Goal: Task Accomplishment & Management: Manage account settings

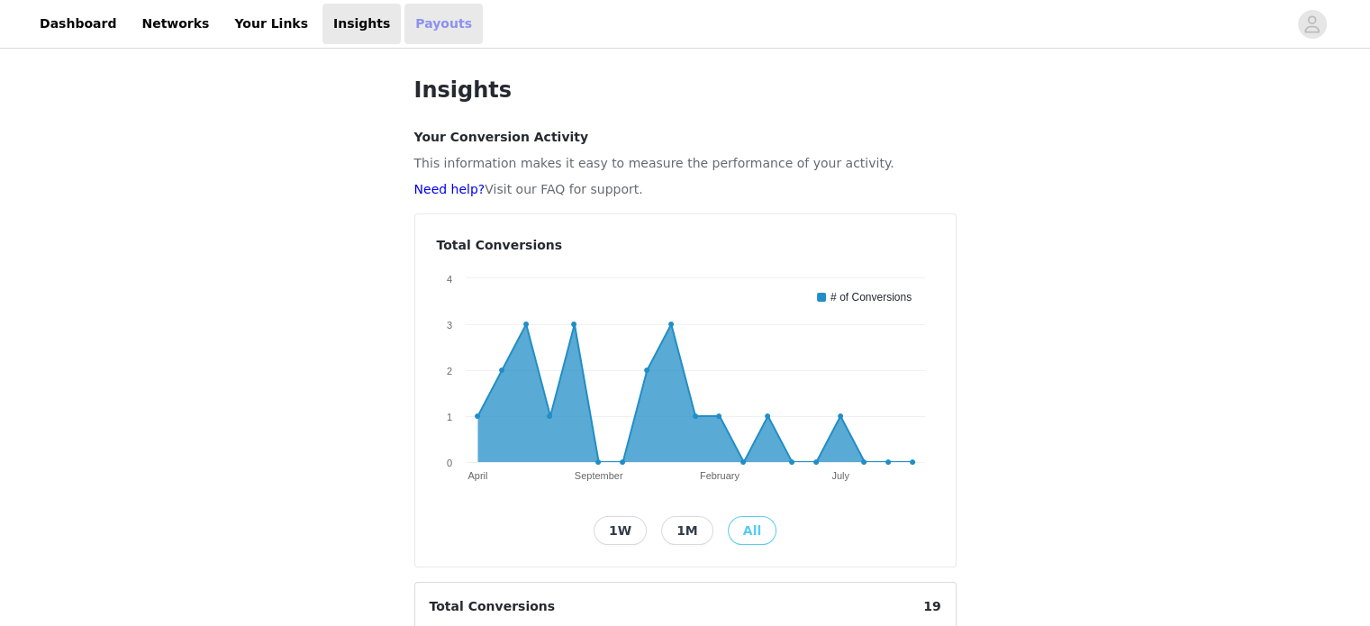
click at [404, 33] on link "Payouts" at bounding box center [443, 24] width 78 height 41
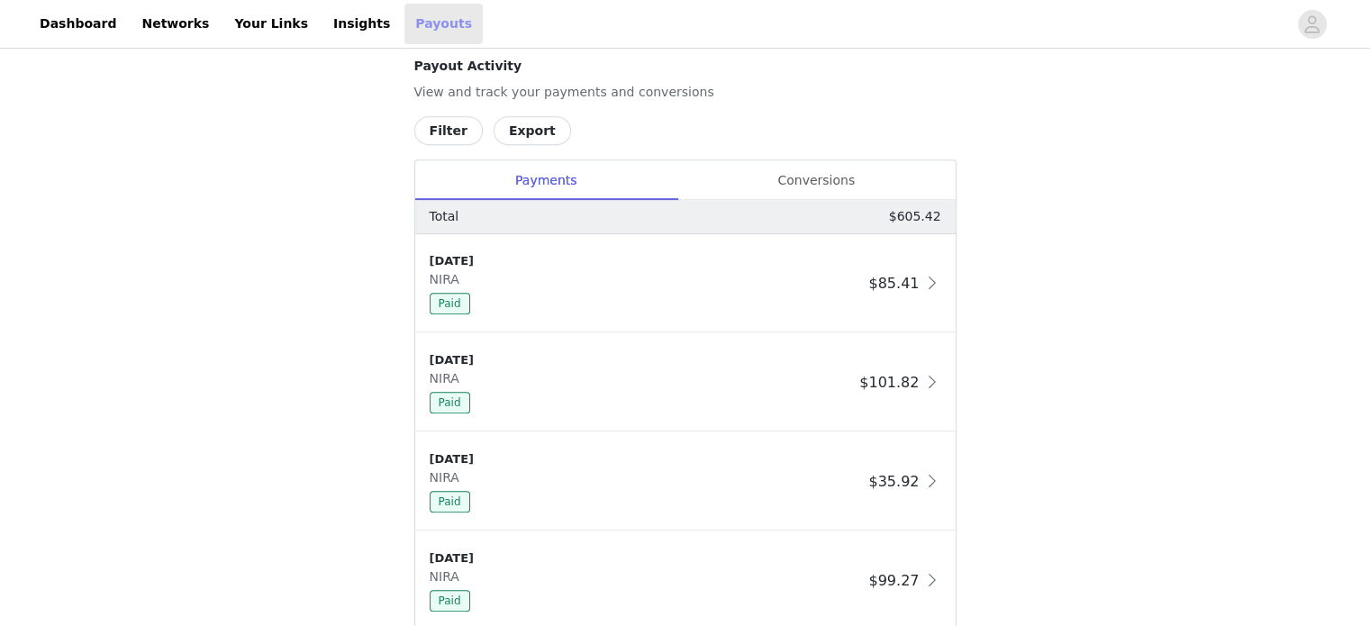
scroll to position [775, 0]
click at [818, 168] on div "Conversions" at bounding box center [816, 178] width 278 height 41
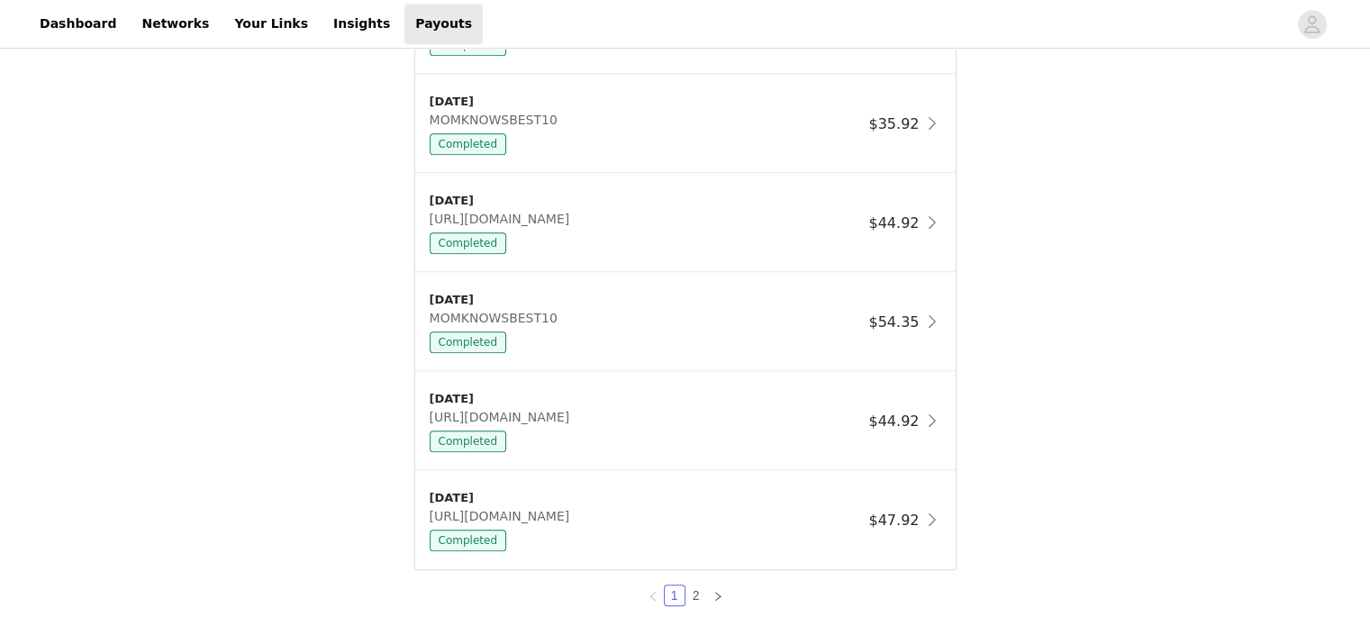
scroll to position [1430, 0]
click at [699, 594] on link "2" at bounding box center [696, 593] width 20 height 20
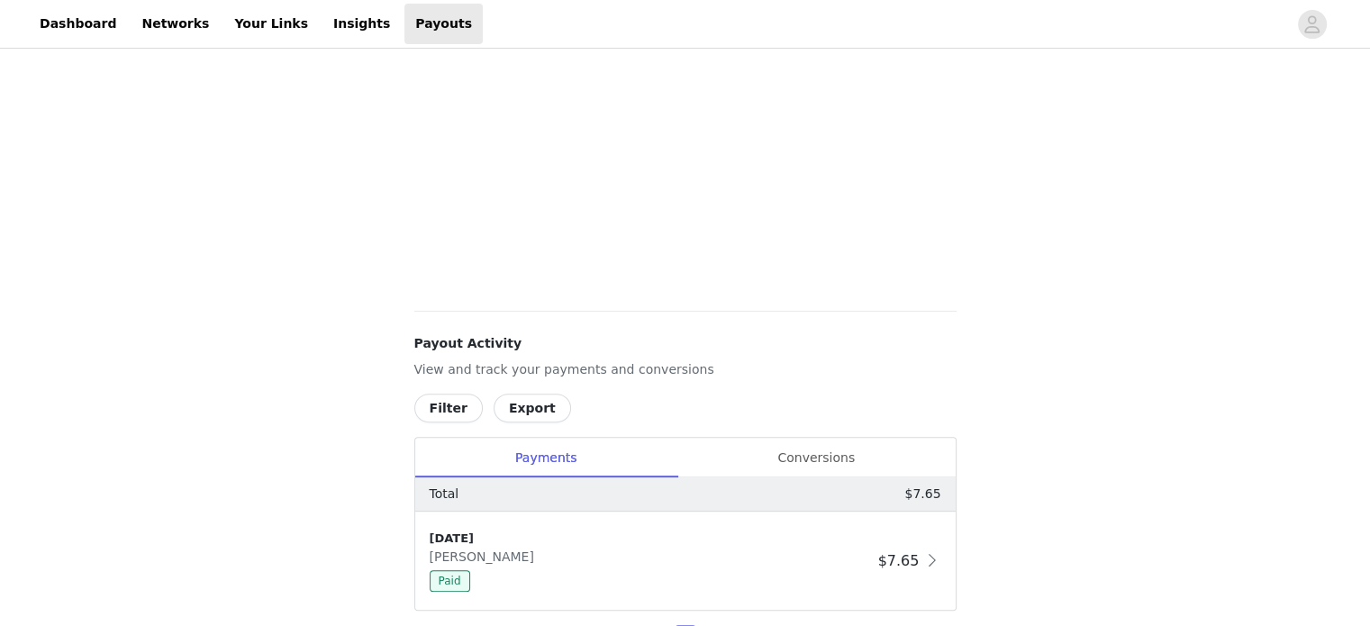
scroll to position [509, 0]
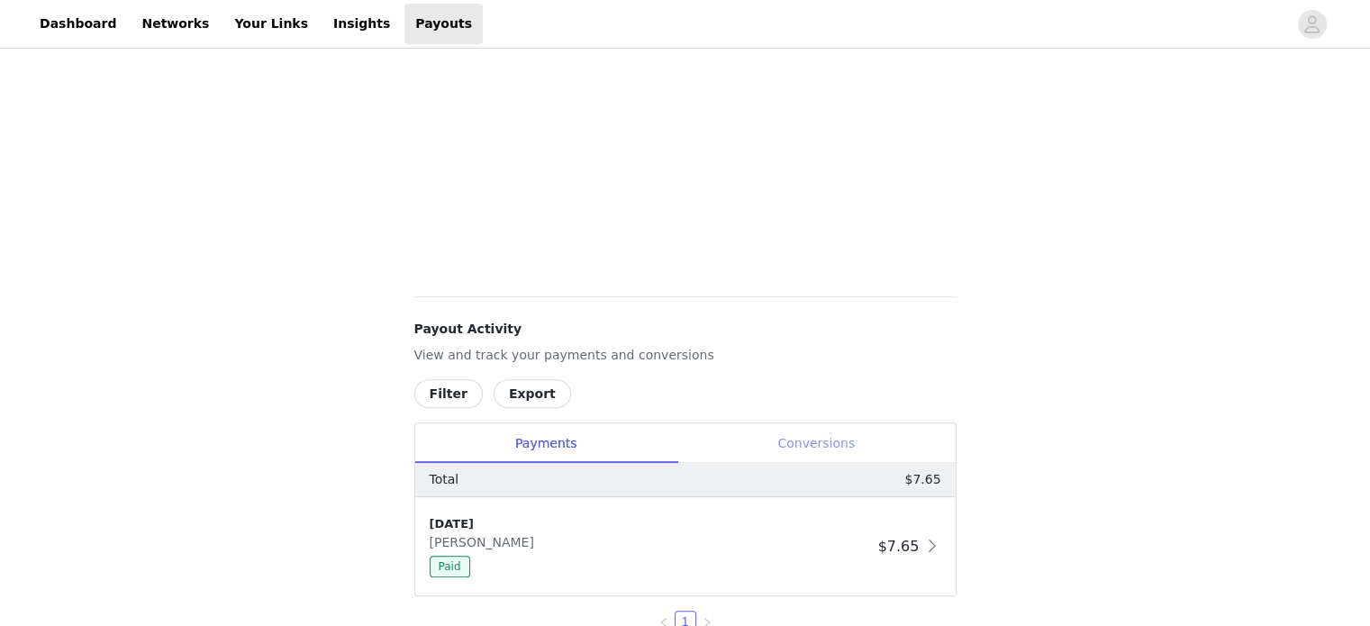
click at [793, 448] on div "Conversions" at bounding box center [816, 443] width 278 height 41
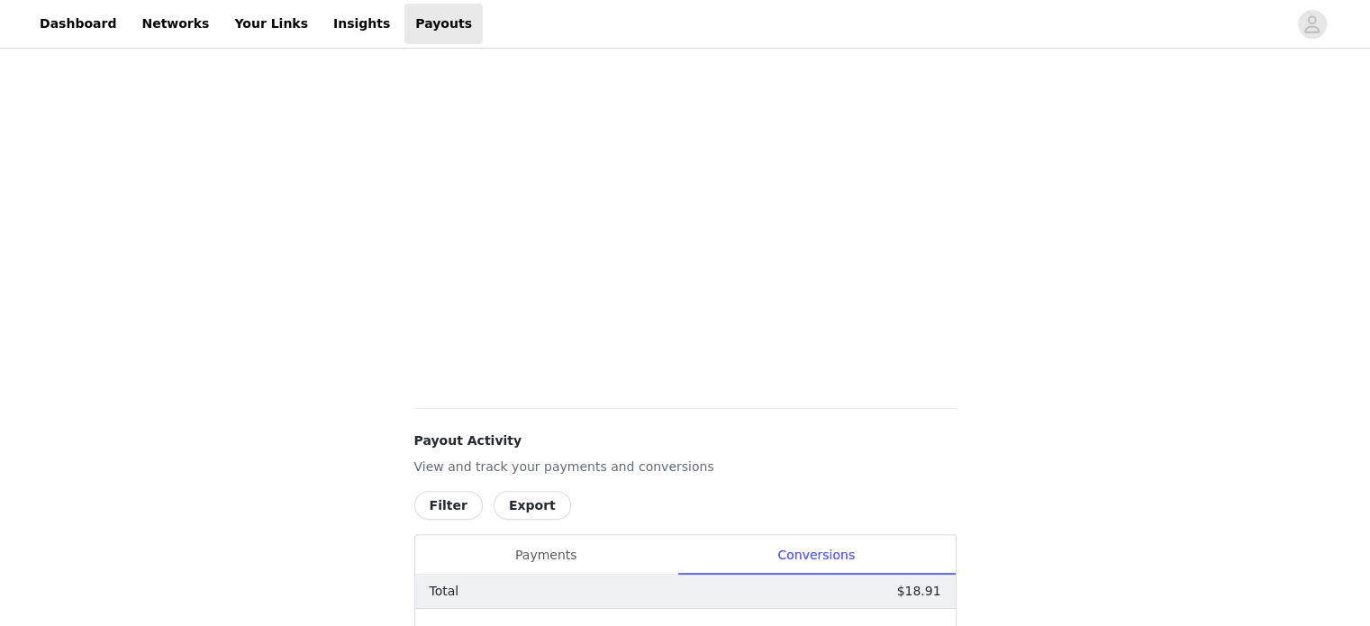
scroll to position [393, 0]
